Goal: Navigation & Orientation: Understand site structure

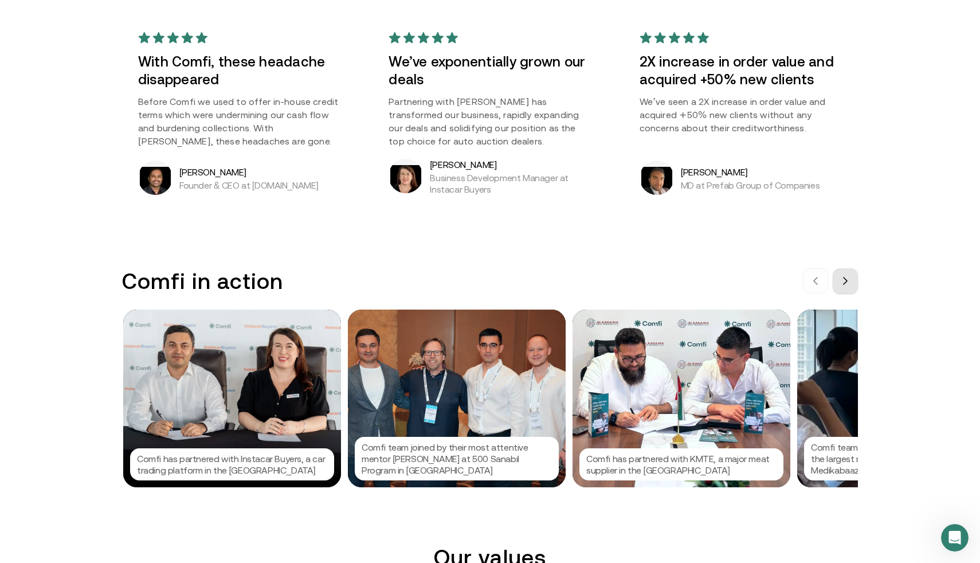
click at [839, 284] on button at bounding box center [845, 280] width 25 height 25
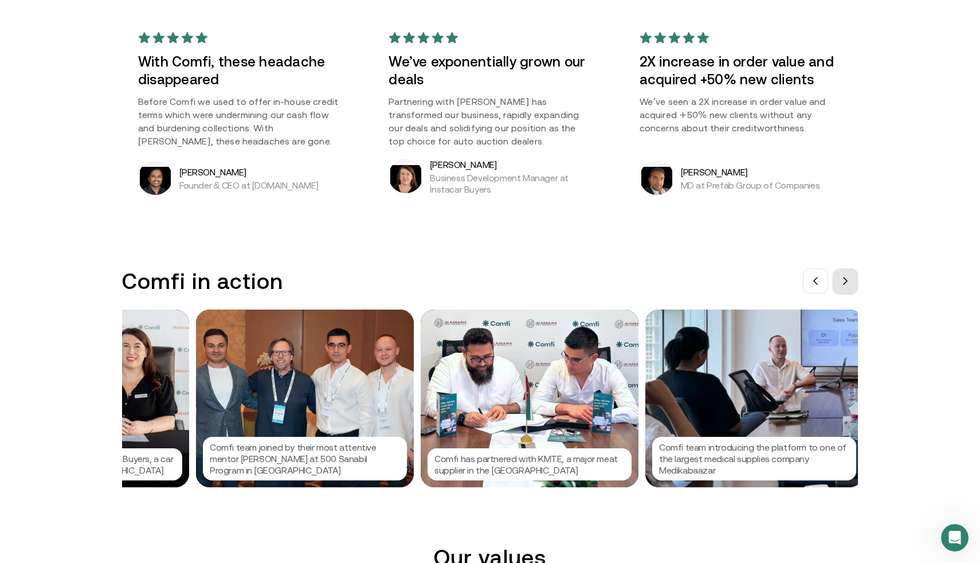
scroll to position [0, 172]
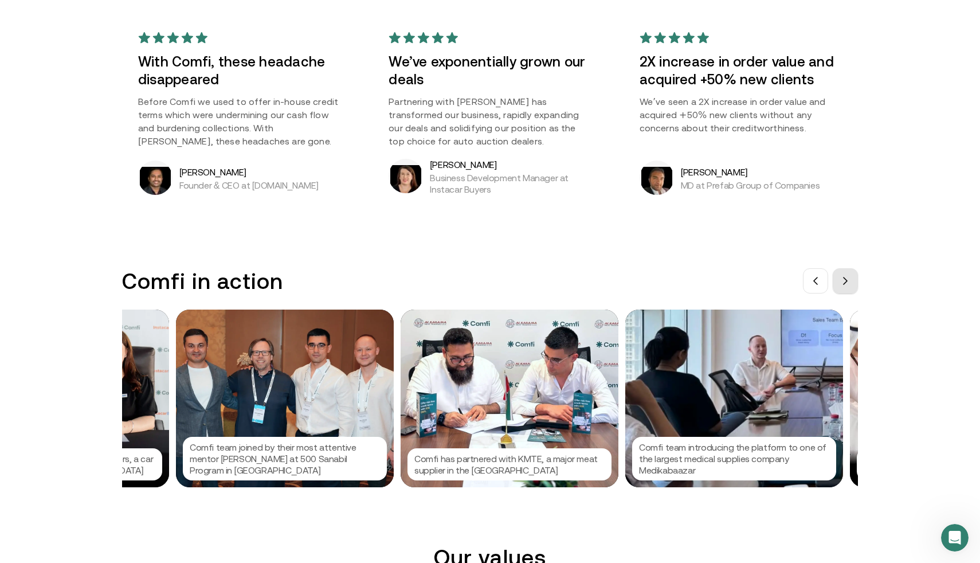
click at [839, 285] on button at bounding box center [845, 280] width 25 height 25
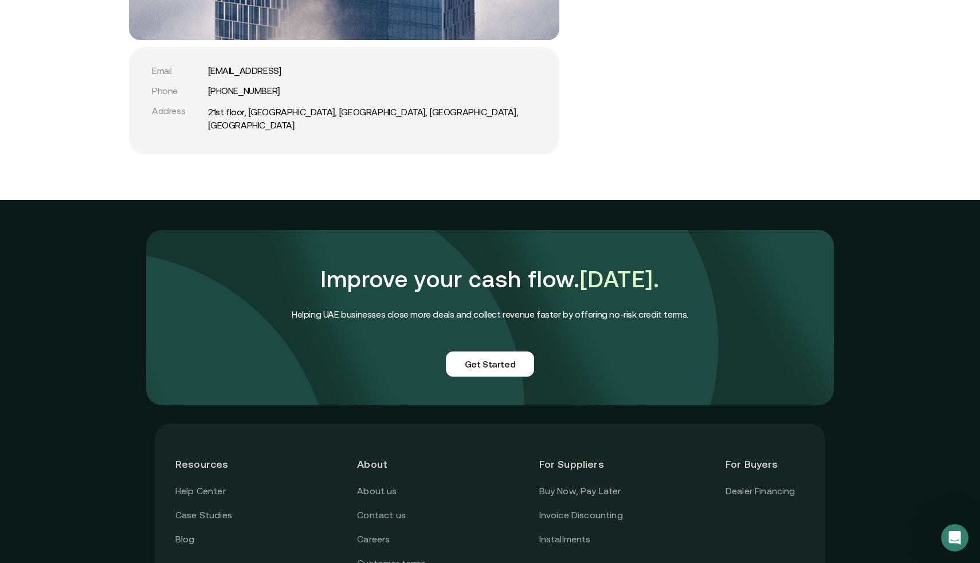
scroll to position [2747, 0]
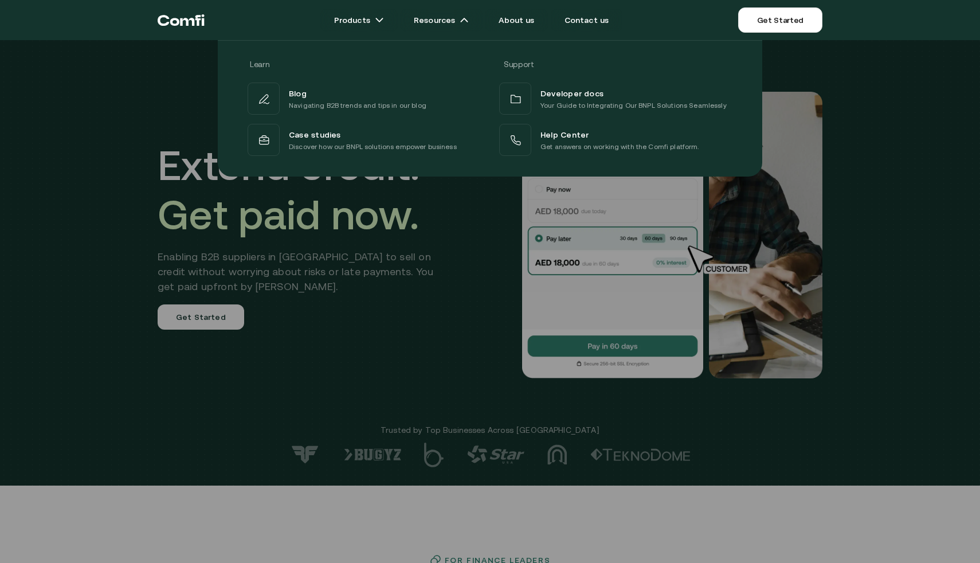
click at [356, 284] on div at bounding box center [490, 321] width 980 height 563
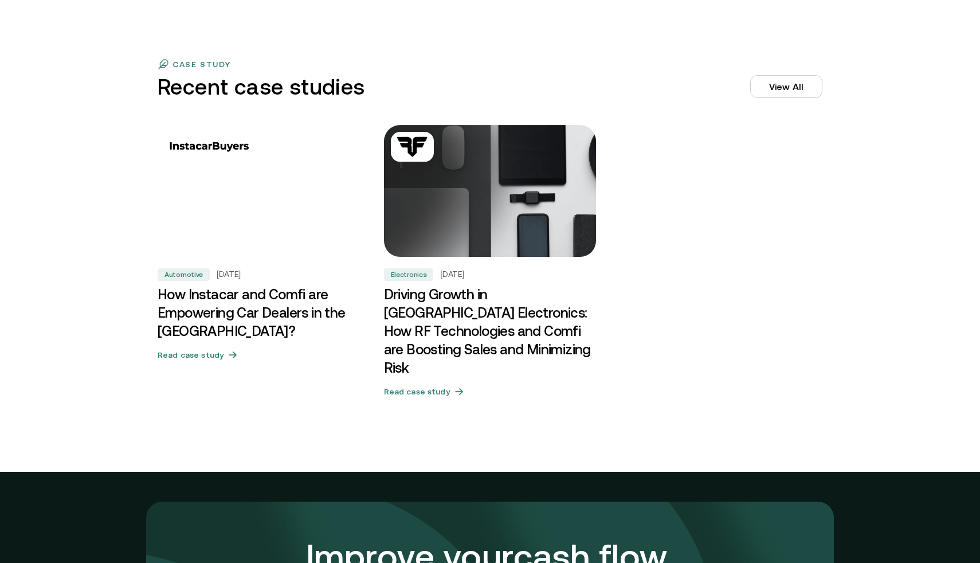
scroll to position [3502, 0]
